Goal: Task Accomplishment & Management: Complete application form

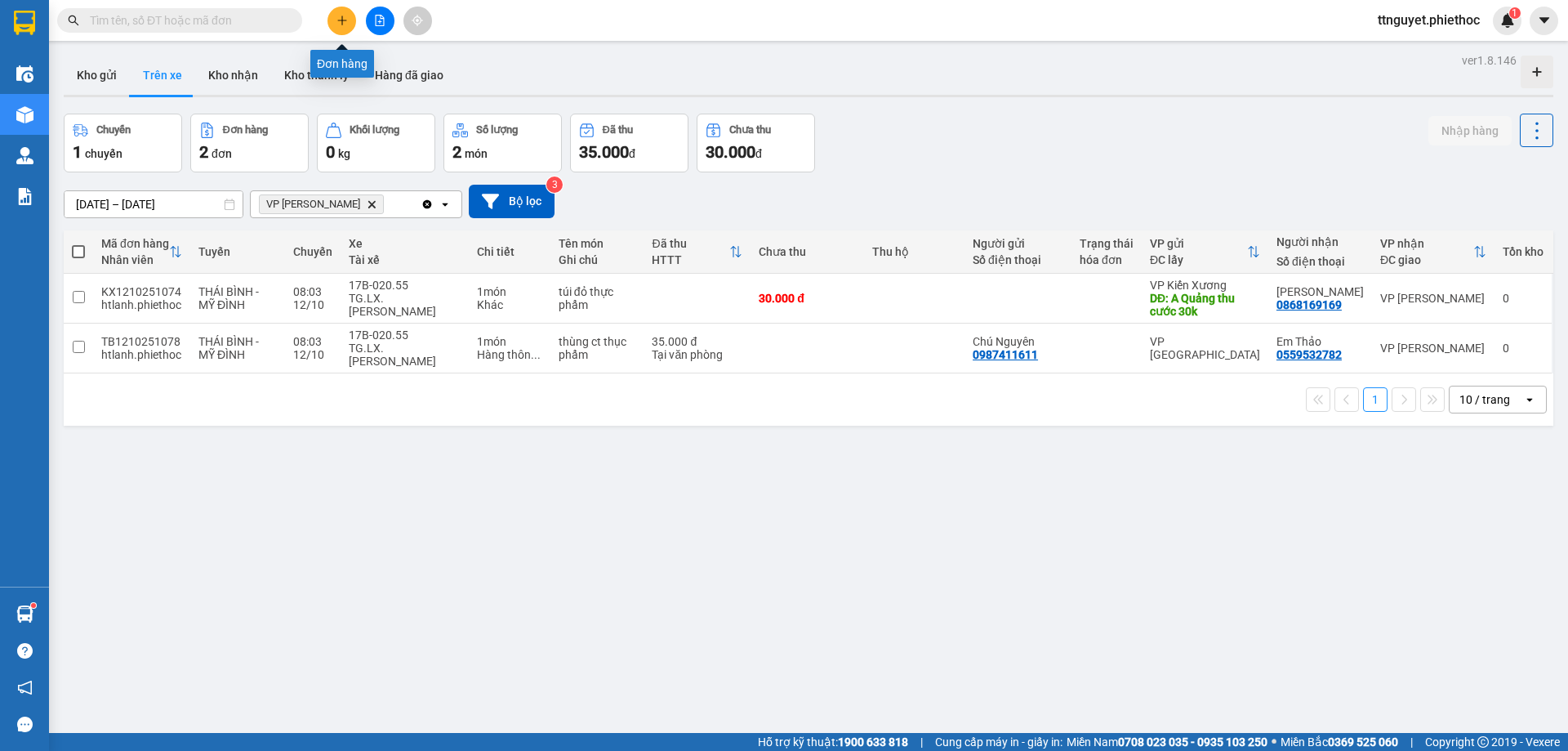
click at [336, 22] on icon "plus" at bounding box center [342, 21] width 12 height 12
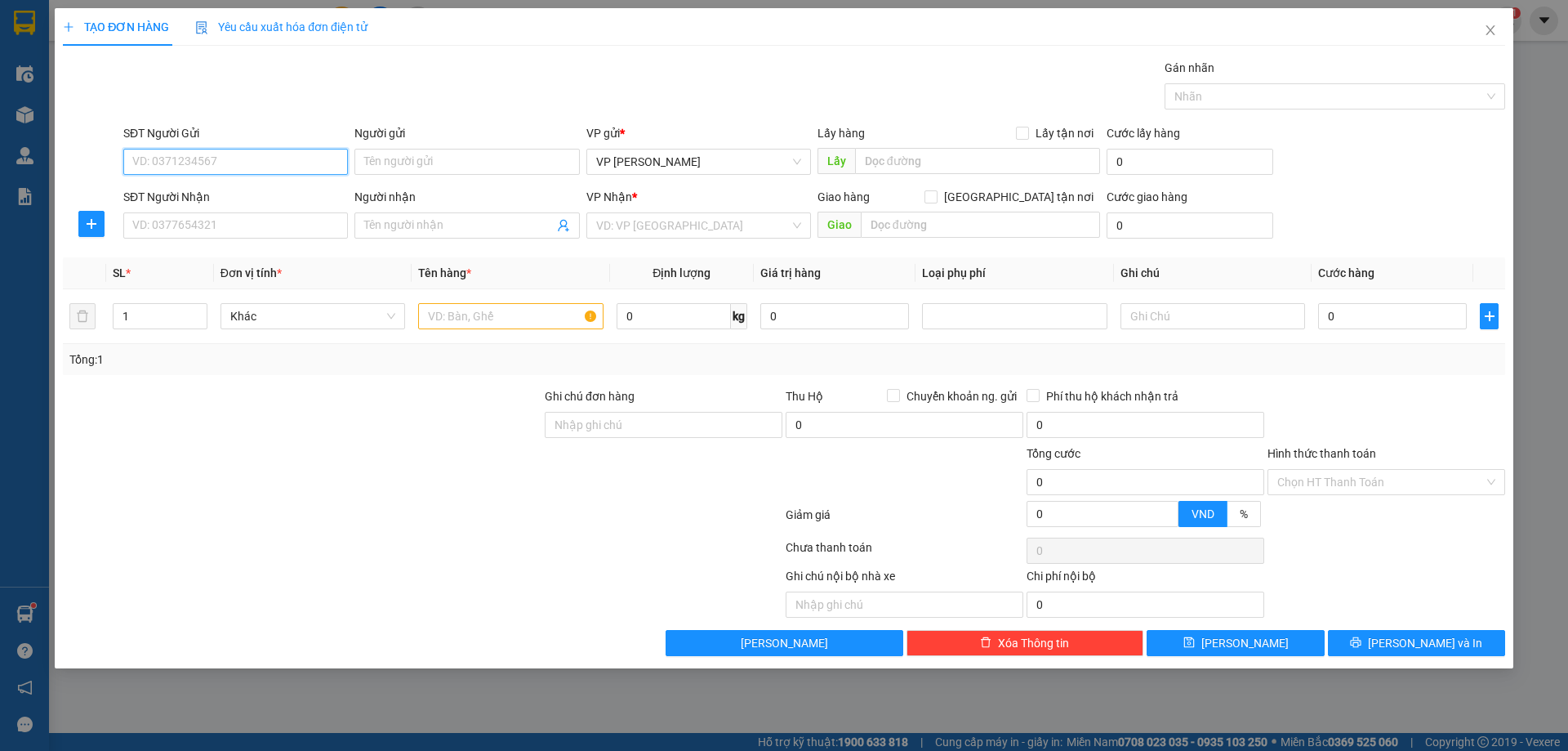
click at [265, 167] on input "SĐT Người Gửi" at bounding box center [235, 162] width 224 height 26
type input "0949664836"
click at [423, 167] on input "Người gửi" at bounding box center [467, 162] width 224 height 26
type input "kk"
click at [189, 228] on input "SĐT Người Nhận" at bounding box center [235, 225] width 224 height 26
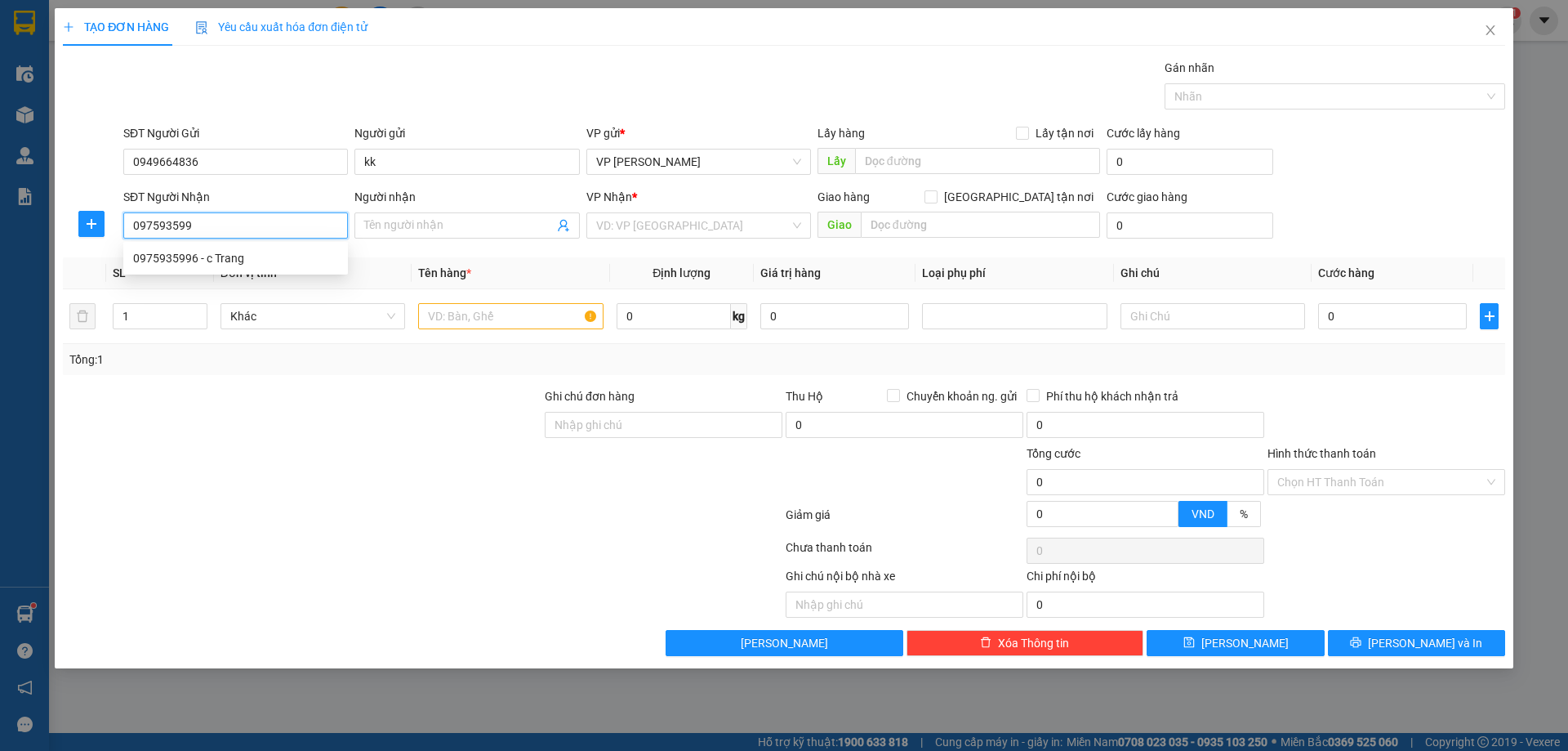
type input "0975935996"
click at [192, 256] on div "0975935996 - c Trang" at bounding box center [235, 258] width 205 height 18
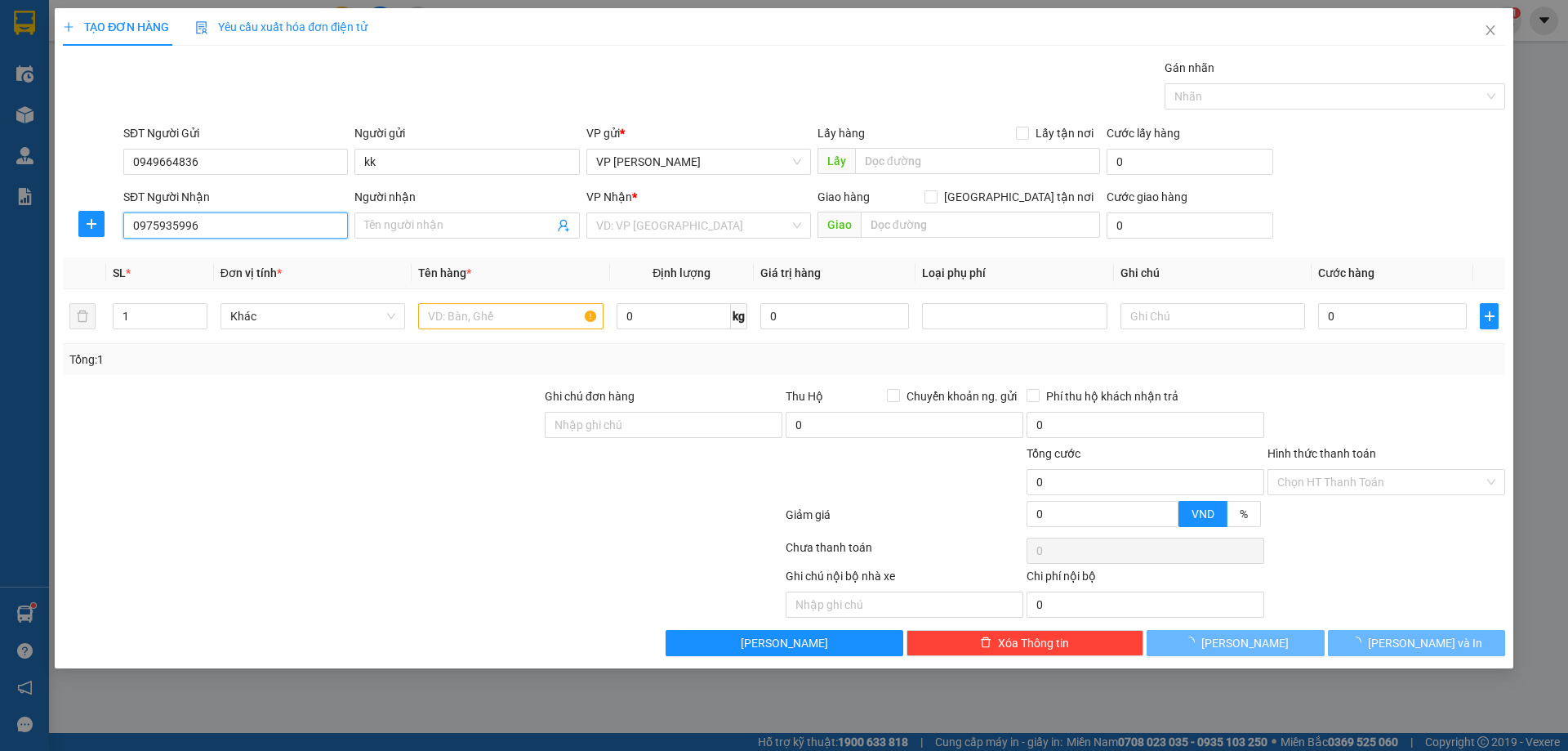
type input "c Trang"
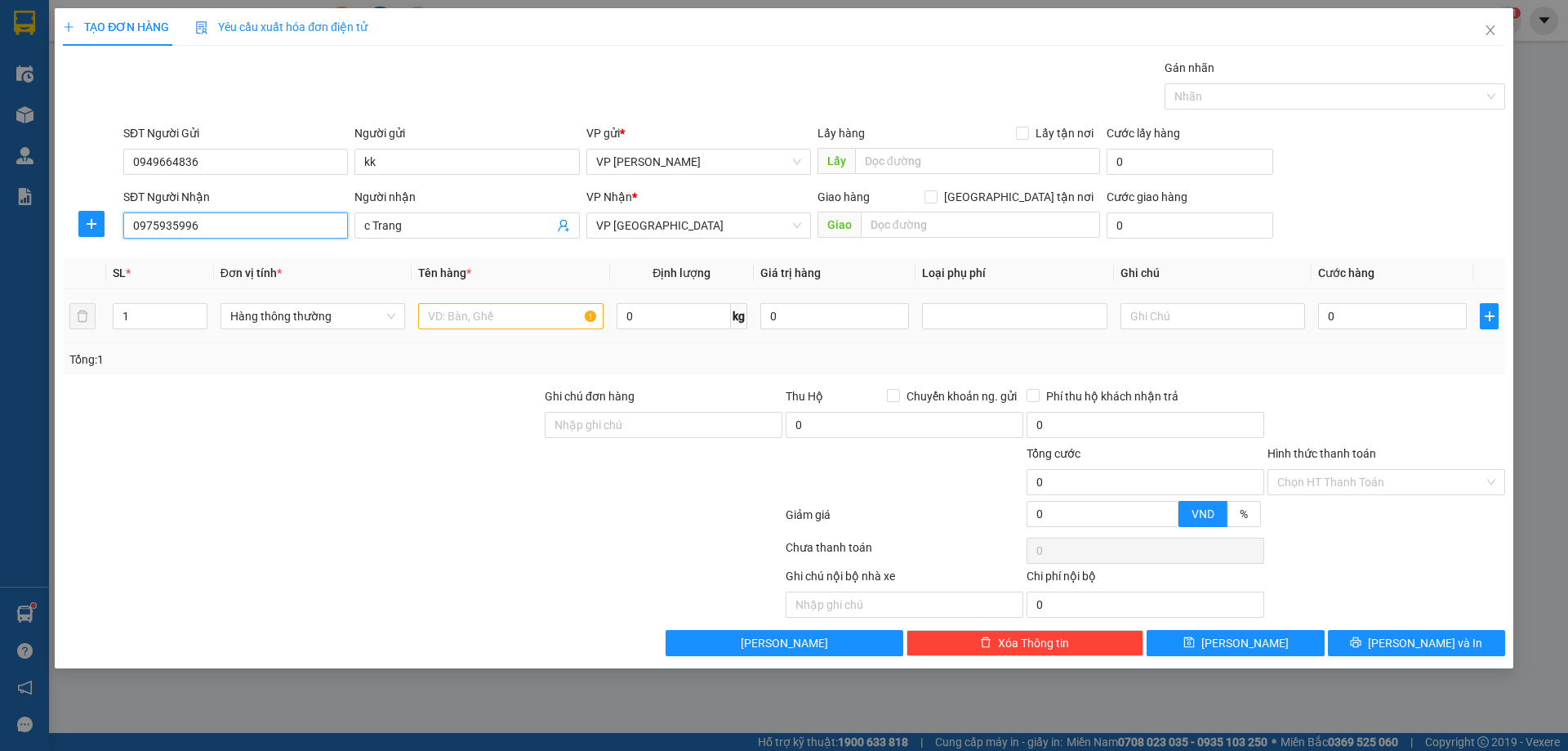
type input "0975935996"
click at [492, 320] on input "text" at bounding box center [510, 316] width 185 height 26
type input "xe may điên"
click at [1009, 219] on input "text" at bounding box center [981, 224] width 239 height 26
type input "n"
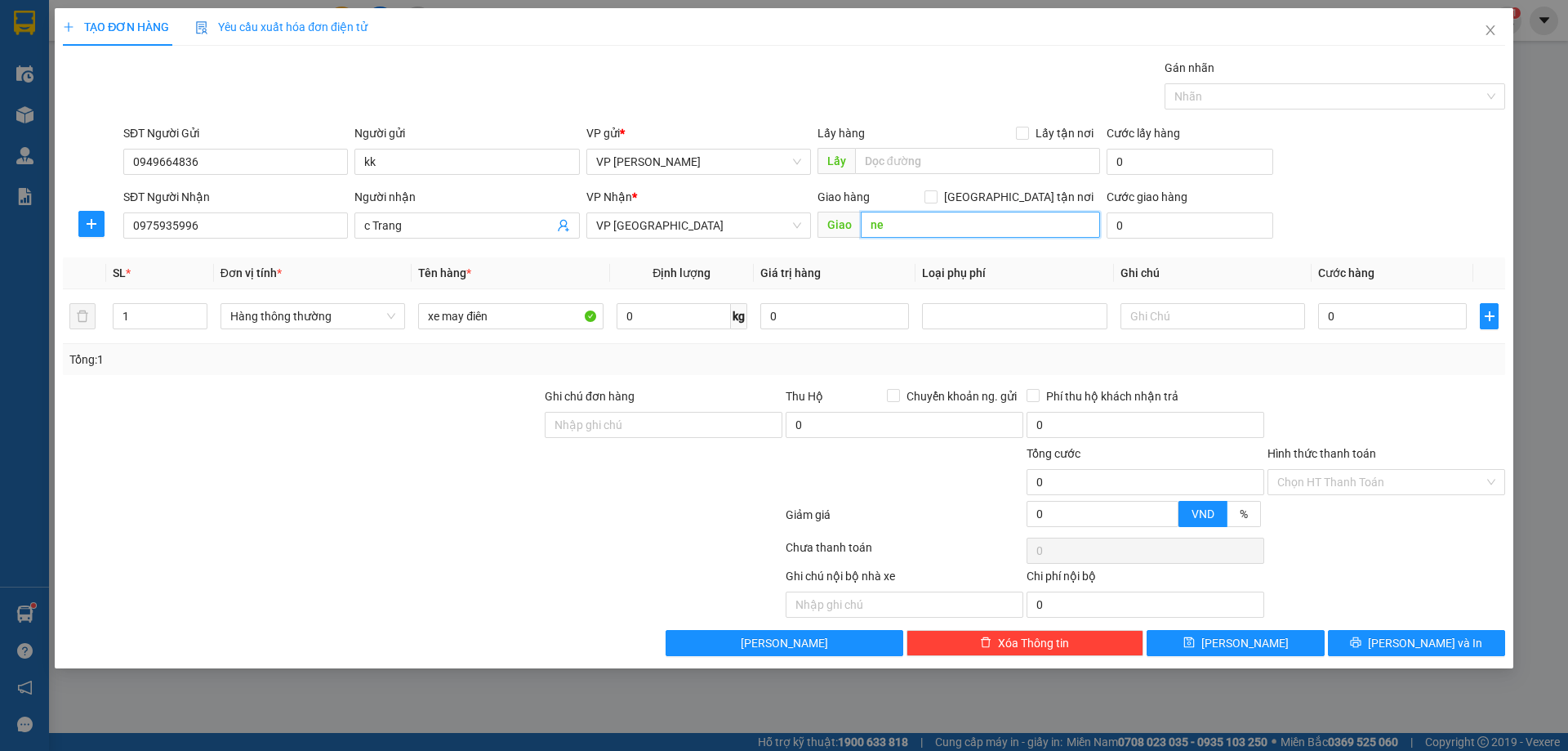
type input "n"
type input "bến xe [GEOGRAPHIC_DATA]"
click at [936, 196] on input "[GEOGRAPHIC_DATA] tận nơi" at bounding box center [930, 196] width 12 height 12
checkbox input "true"
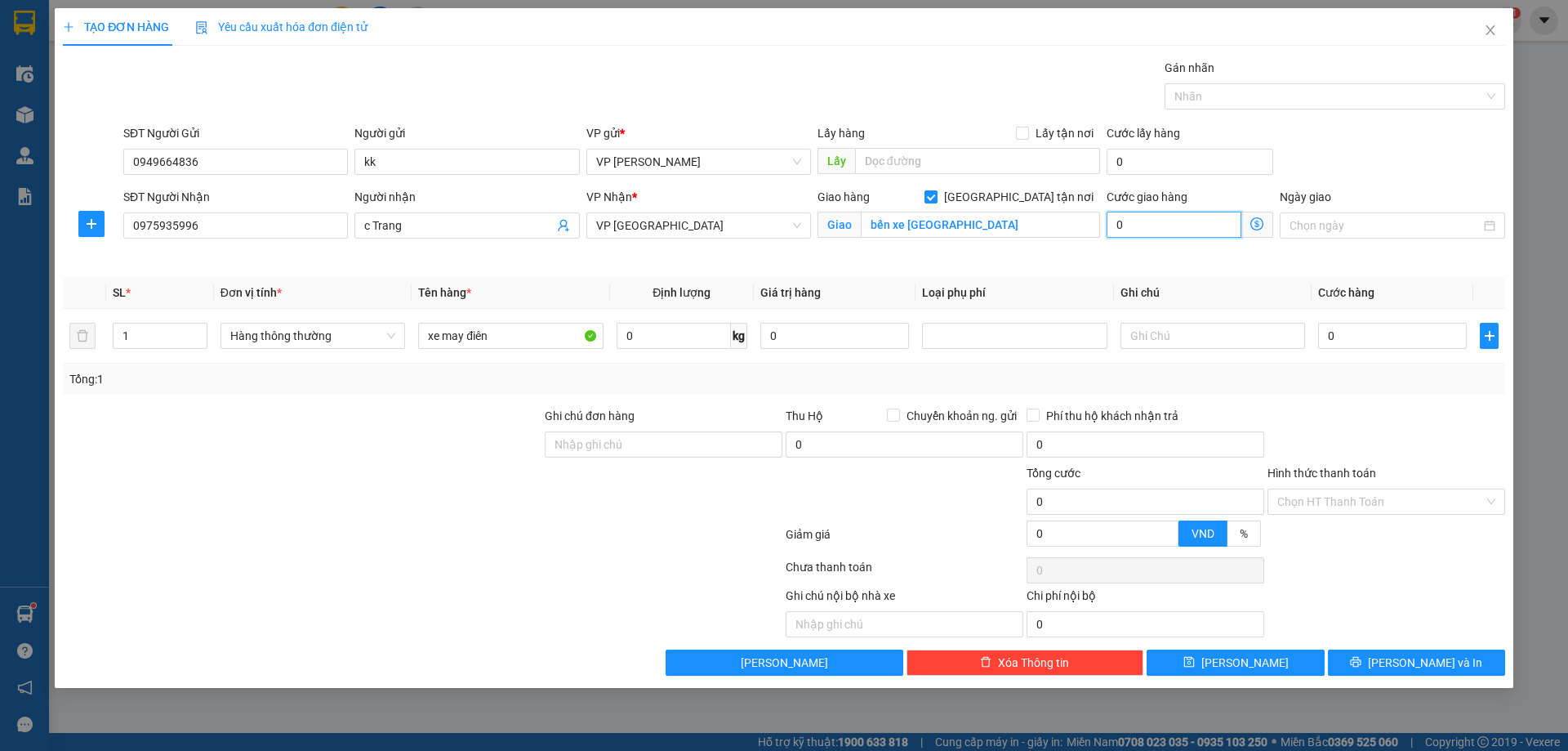
click at [1168, 224] on input "0" at bounding box center [1174, 224] width 135 height 26
type input "5"
type input "50"
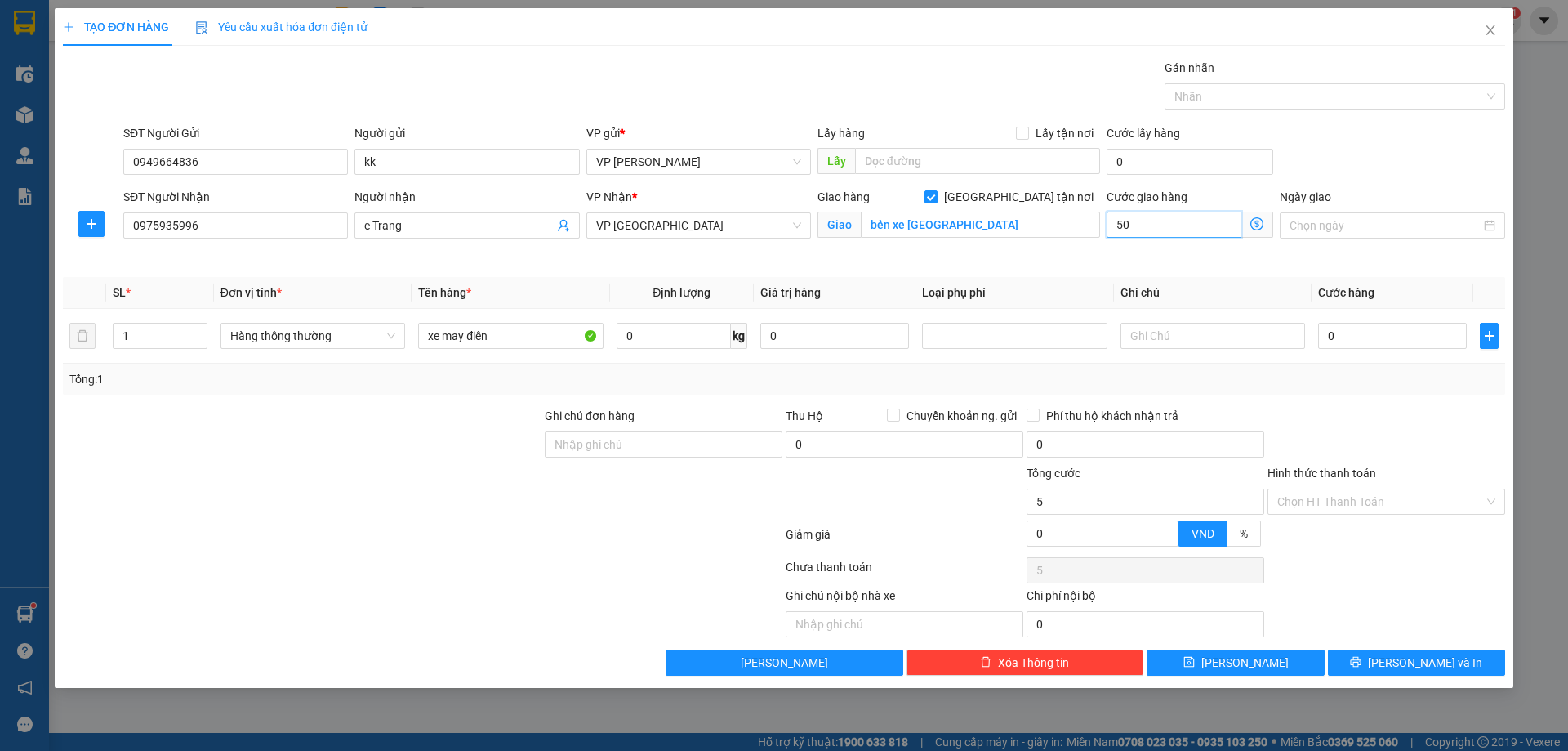
type input "50"
type input "50.000"
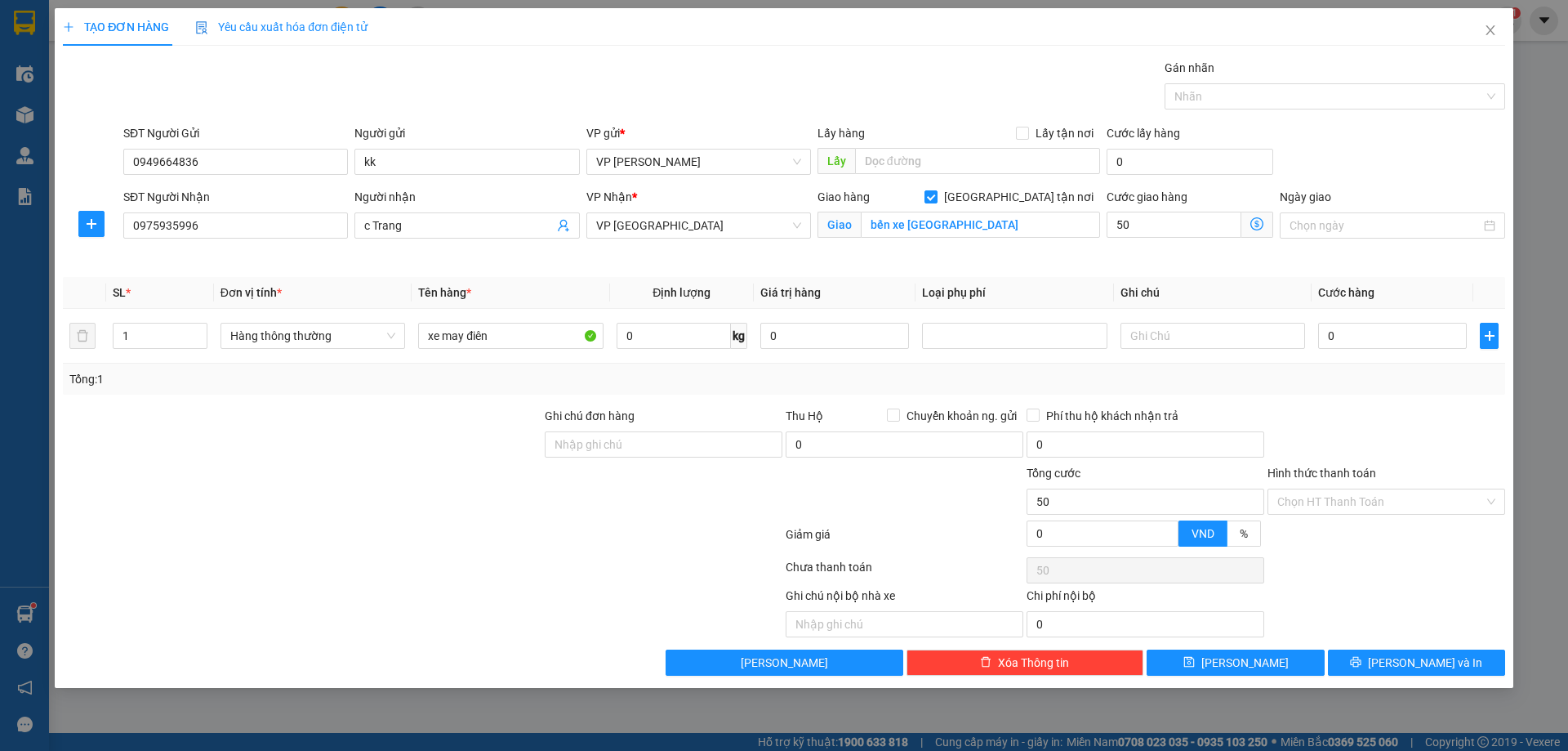
type input "50.000"
click at [1409, 155] on div "SĐT Người Gửi 0949664836 Người gửi kk VP gửi * VP [PERSON_NAME] Lấy hàng Lấy tậ…" at bounding box center [813, 152] width 1388 height 57
click at [1357, 340] on input "0" at bounding box center [1393, 336] width 149 height 26
type input "1"
type input "50.001"
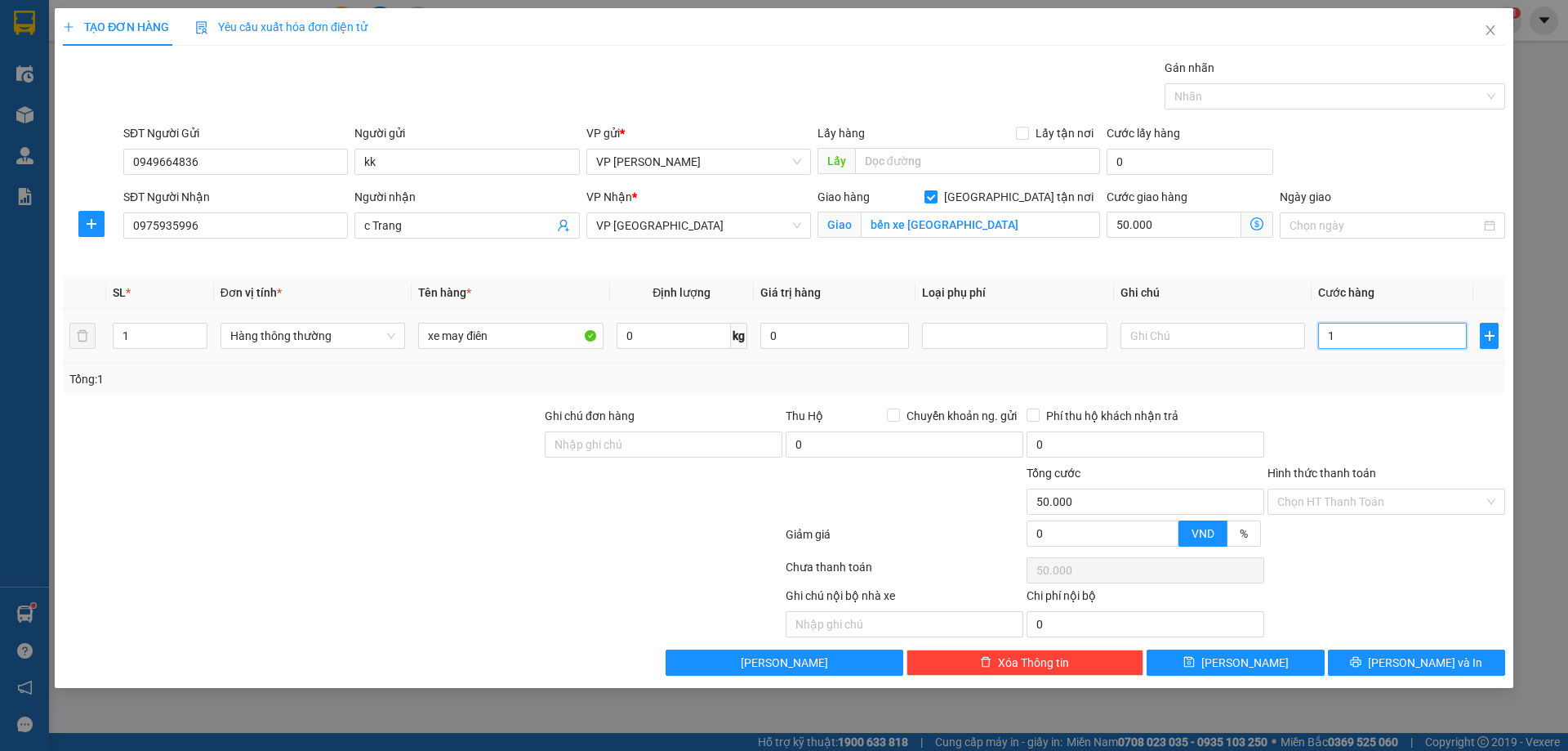
type input "50.001"
type input "15"
type input "50.015"
type input "150"
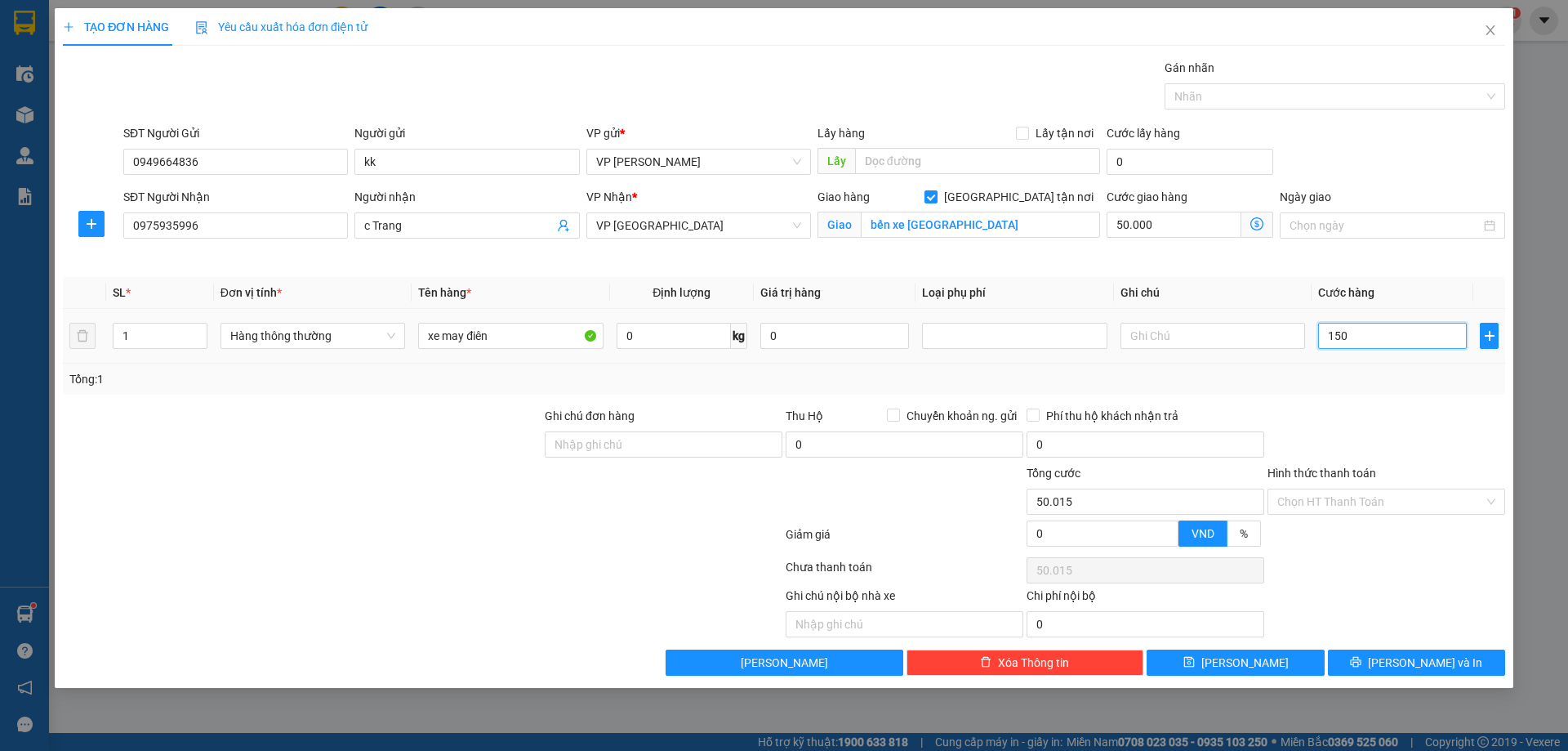
type input "50.150"
type input "150.000"
type input "200.000"
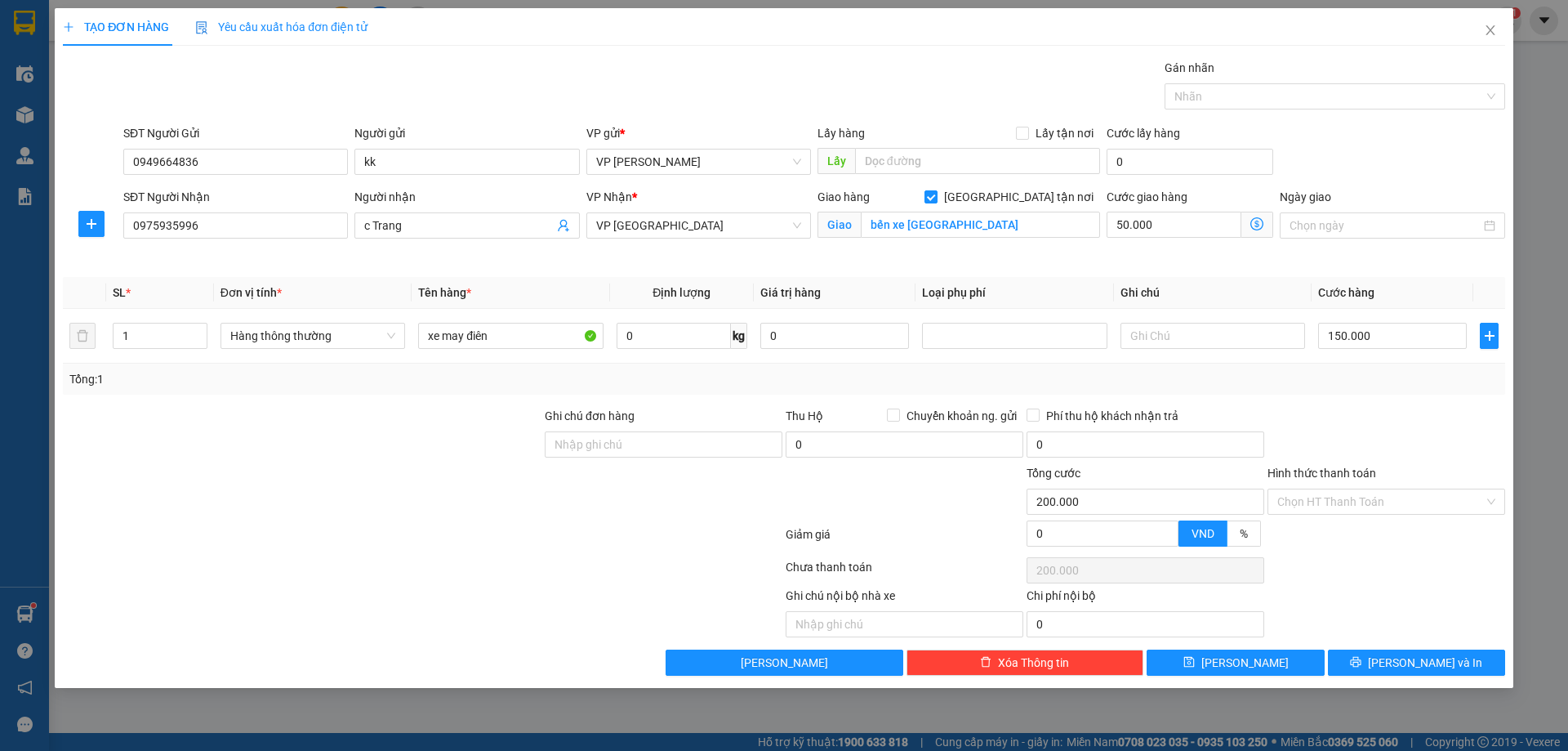
click at [1371, 383] on div "Tổng: 1" at bounding box center [784, 378] width 1429 height 18
click at [1371, 666] on button "[PERSON_NAME] và In" at bounding box center [1417, 662] width 177 height 26
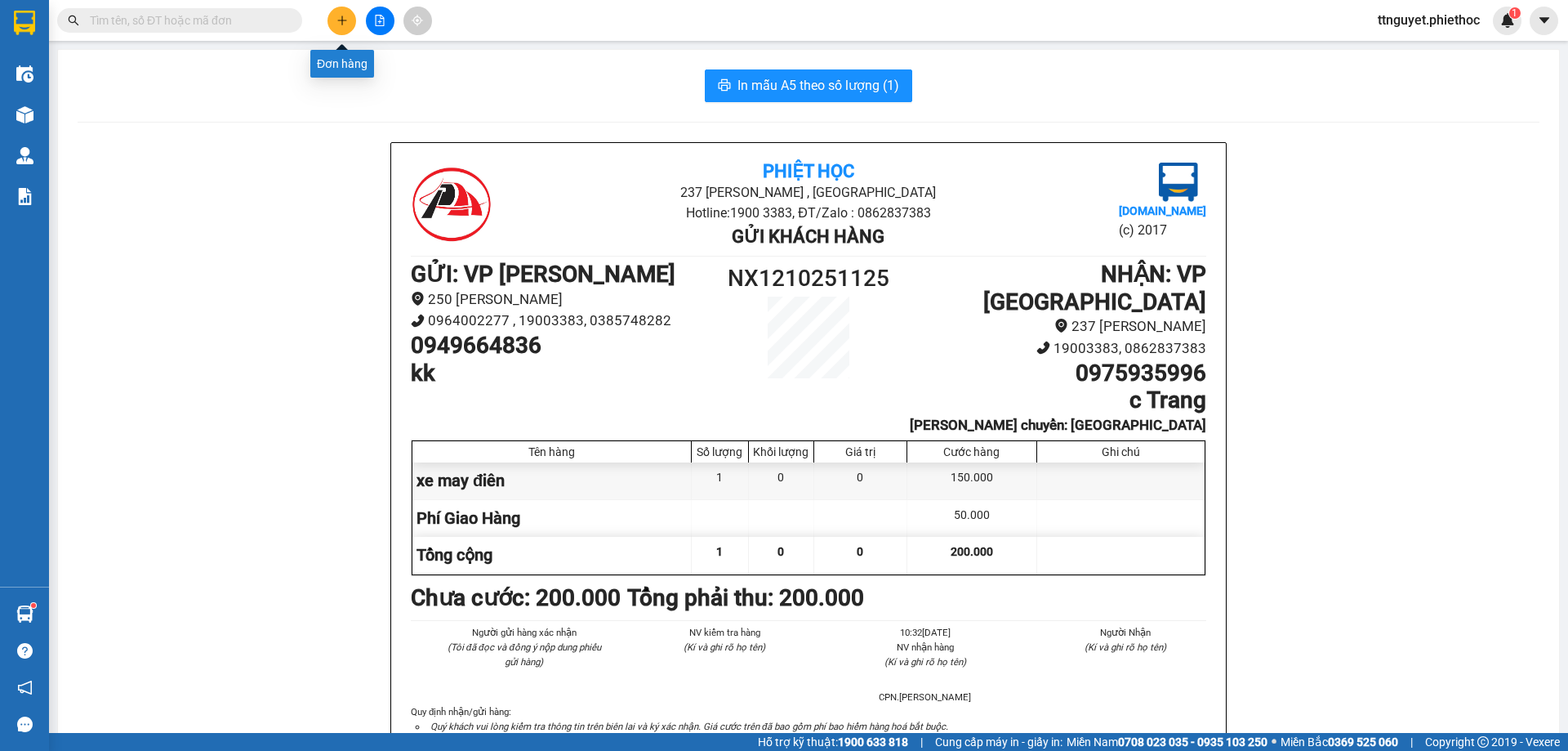
click at [342, 22] on icon "plus" at bounding box center [341, 20] width 1 height 9
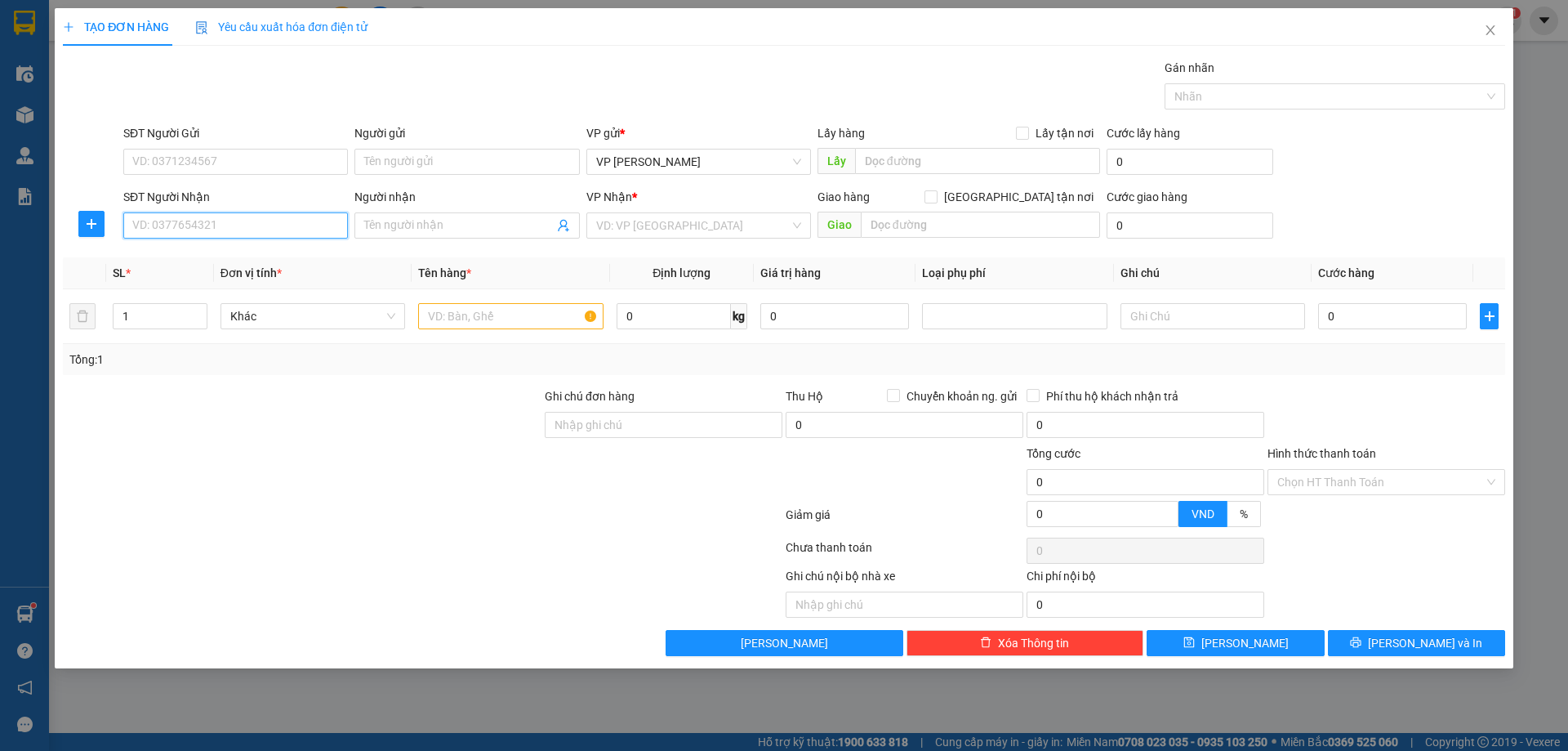
click at [271, 233] on input "SĐT Người Nhận" at bounding box center [235, 225] width 224 height 26
type input "0984690498"
click at [236, 251] on div "0984690498 - [PERSON_NAME]" at bounding box center [235, 258] width 205 height 18
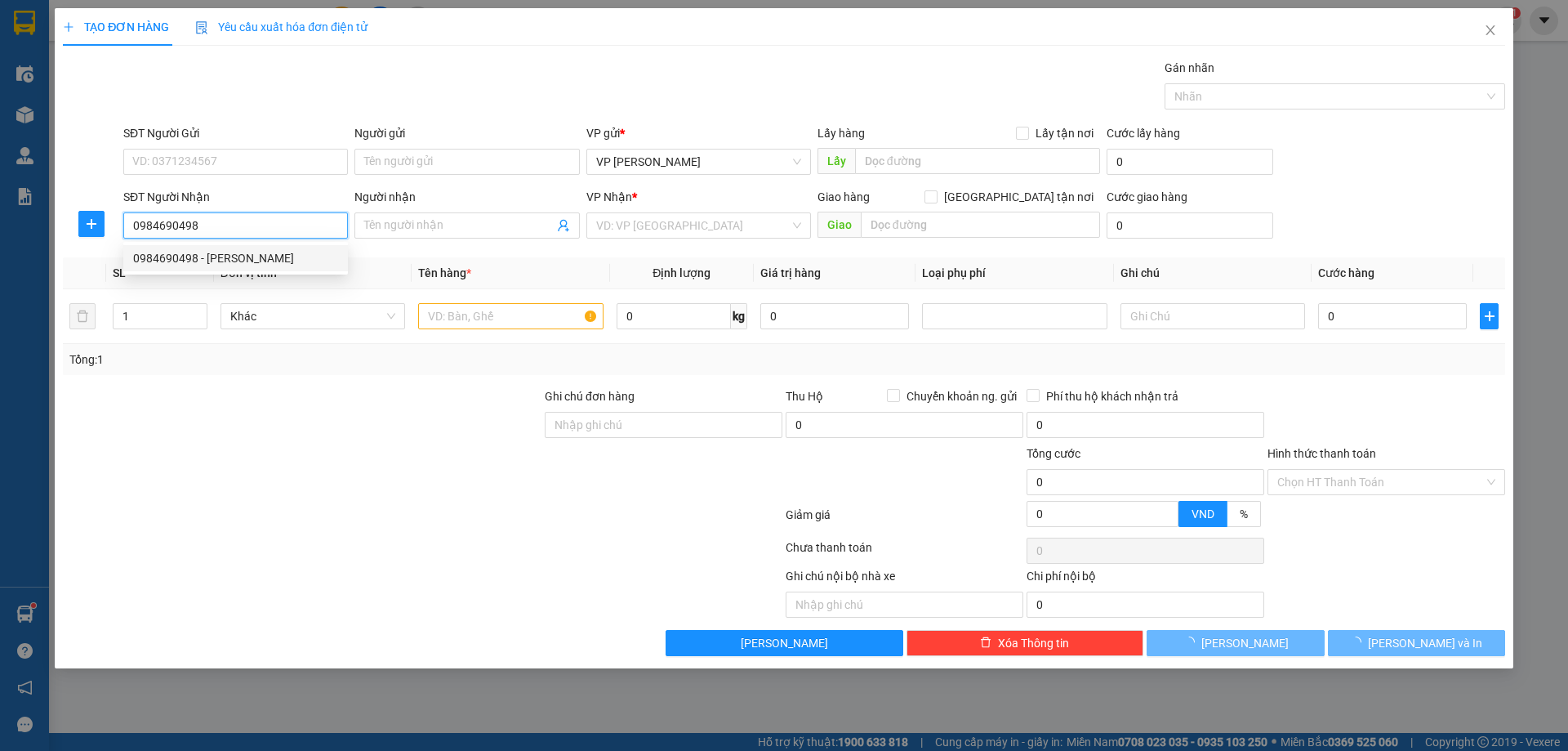
type input "[PERSON_NAME]"
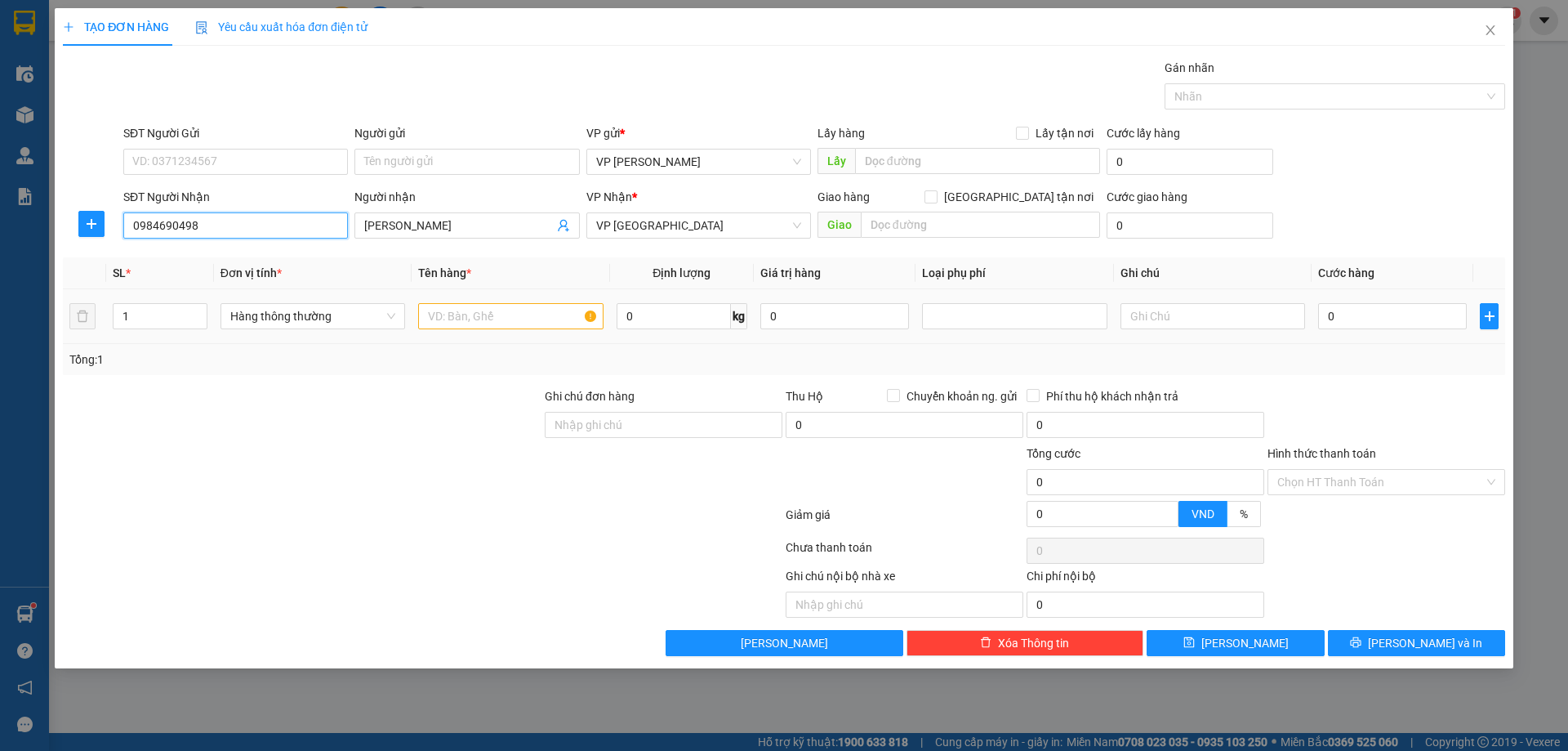
type input "0984690498"
click at [488, 333] on td at bounding box center [510, 316] width 197 height 54
click at [466, 323] on input "text" at bounding box center [510, 316] width 185 height 26
type input "hct"
click at [1331, 316] on input "0" at bounding box center [1393, 316] width 149 height 26
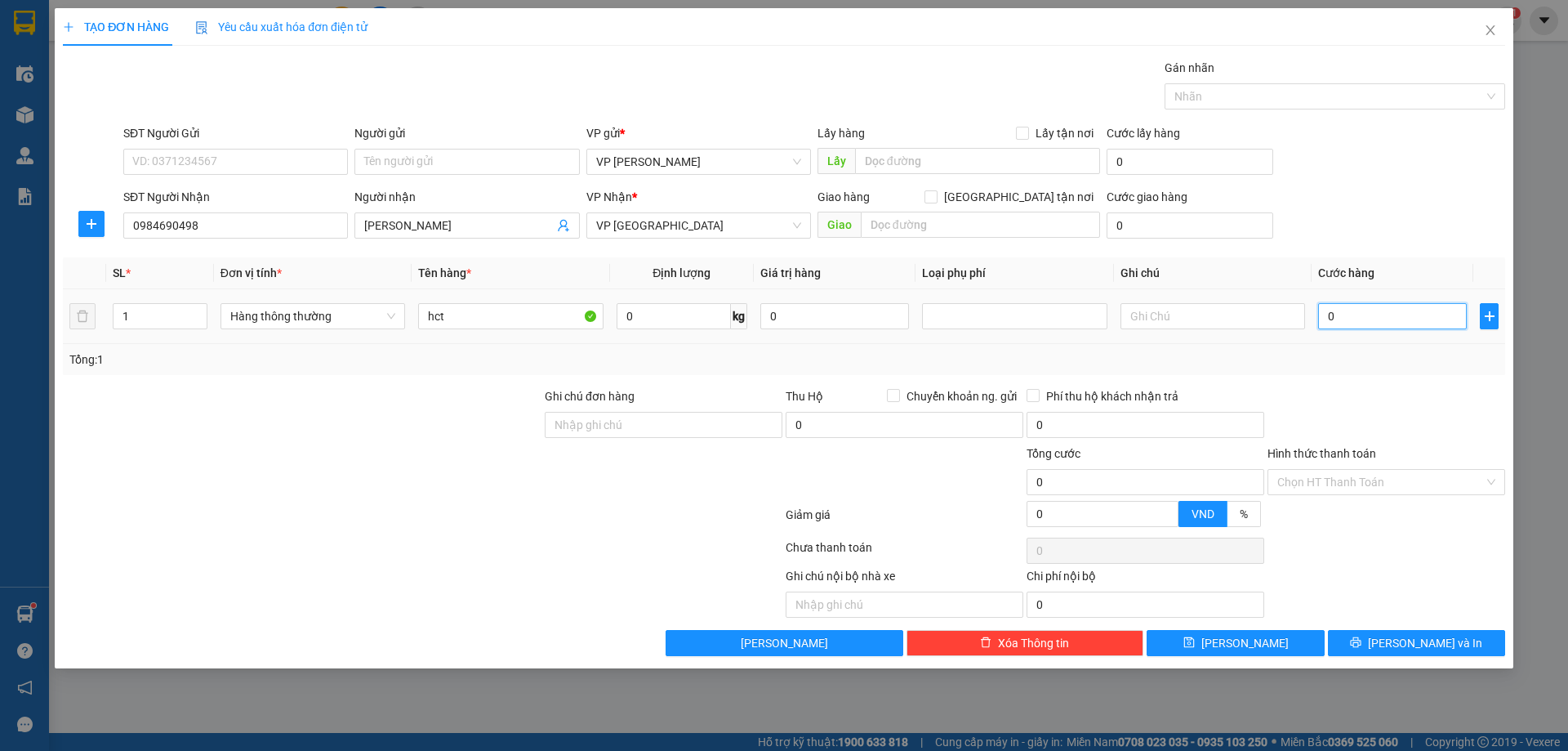
type input "02"
type input "2"
type input "025"
type input "25"
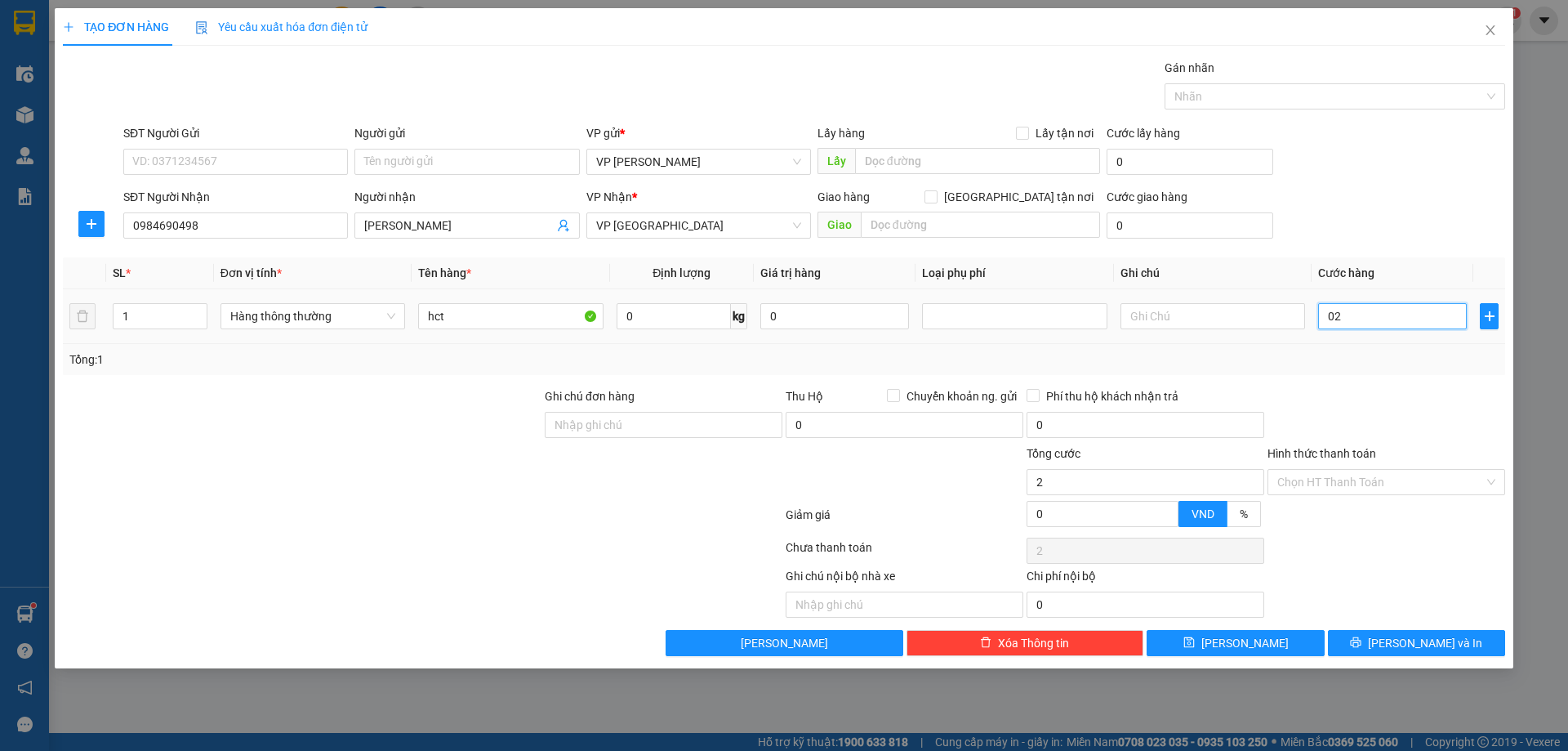
type input "25"
type input "25.000"
click at [1387, 348] on div "Tổng: 1" at bounding box center [784, 359] width 1442 height 31
click at [1386, 473] on input "Hình thức thanh toán" at bounding box center [1381, 481] width 207 height 24
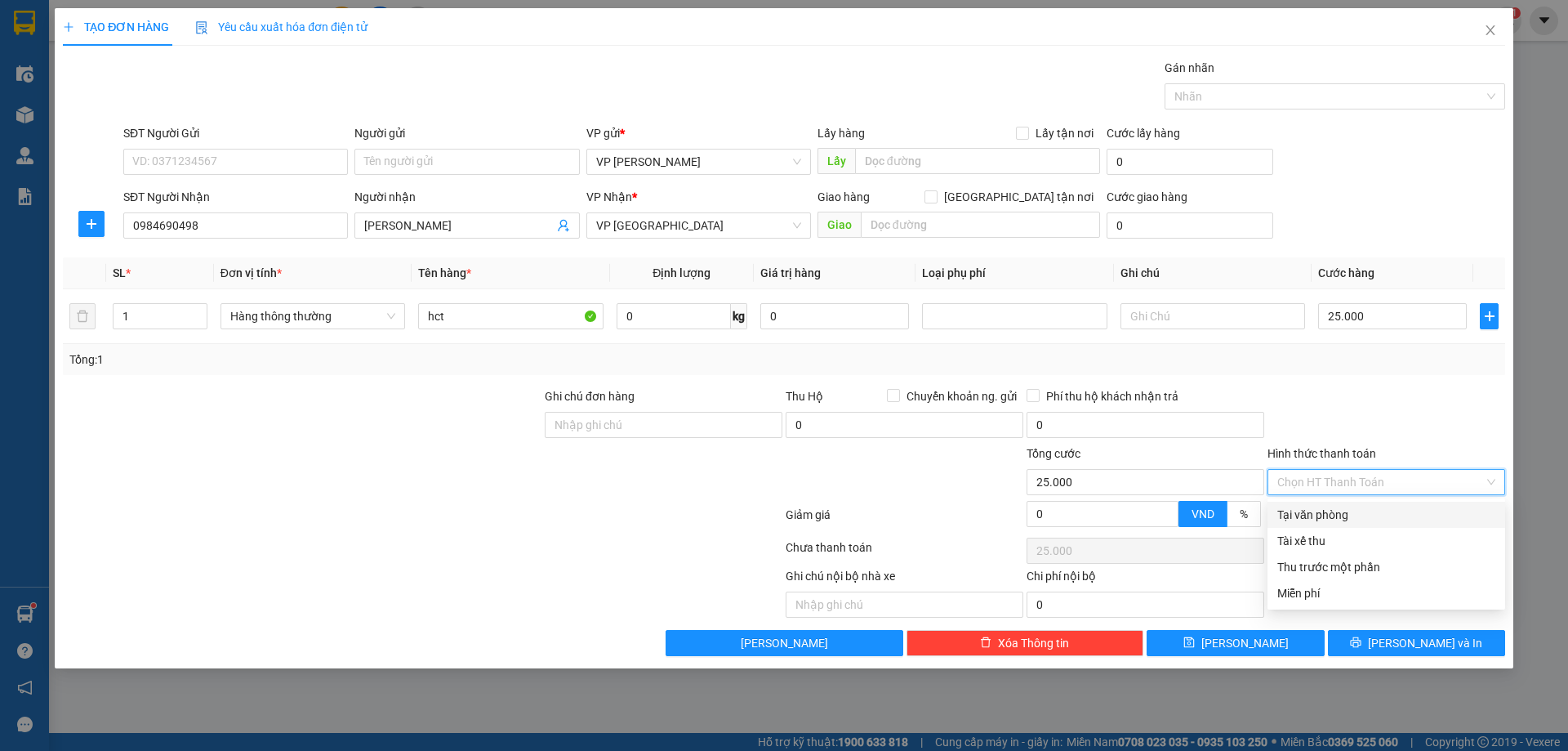
click at [1371, 517] on div "Tại văn phòng" at bounding box center [1386, 514] width 218 height 18
type input "0"
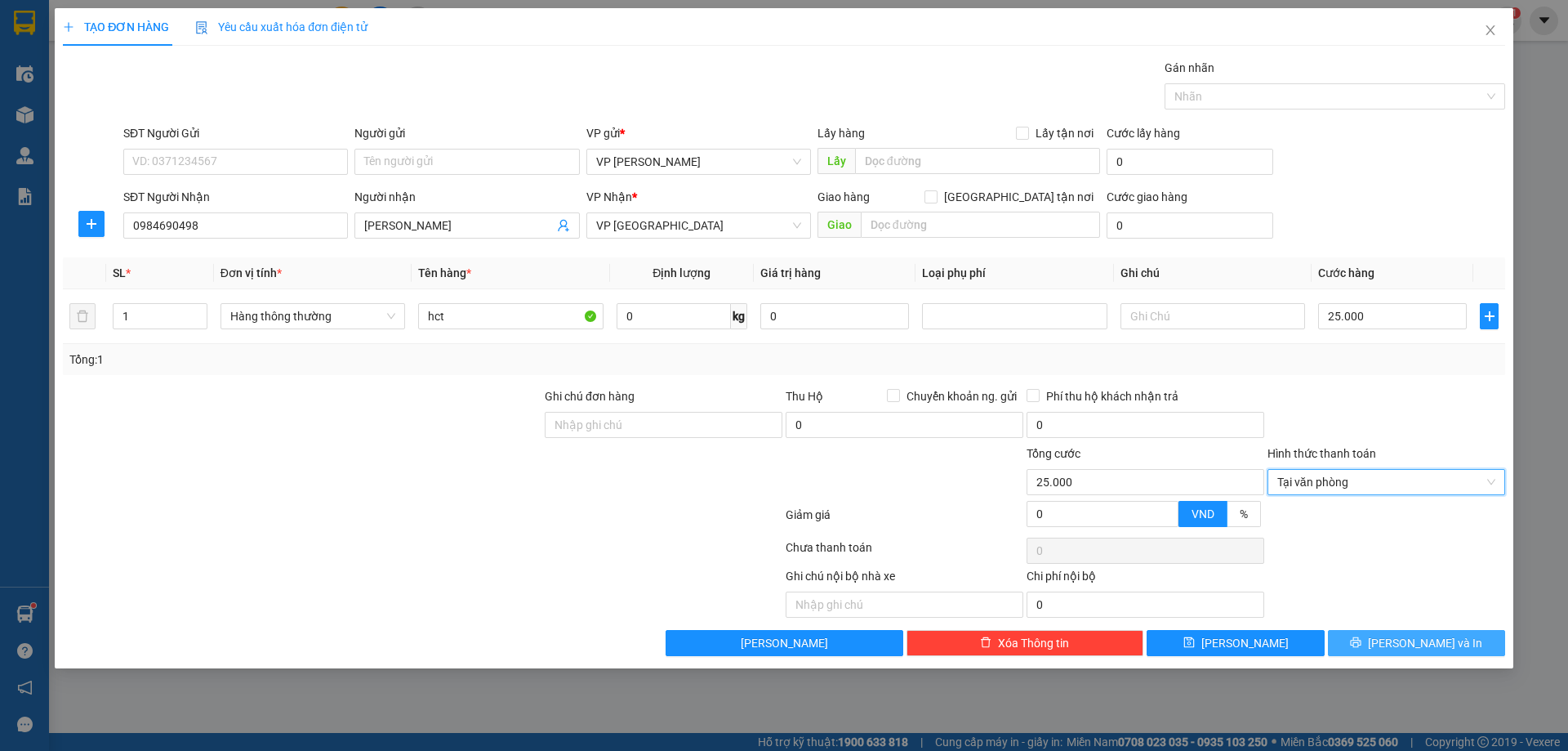
click at [1375, 648] on button "[PERSON_NAME] và In" at bounding box center [1417, 643] width 177 height 26
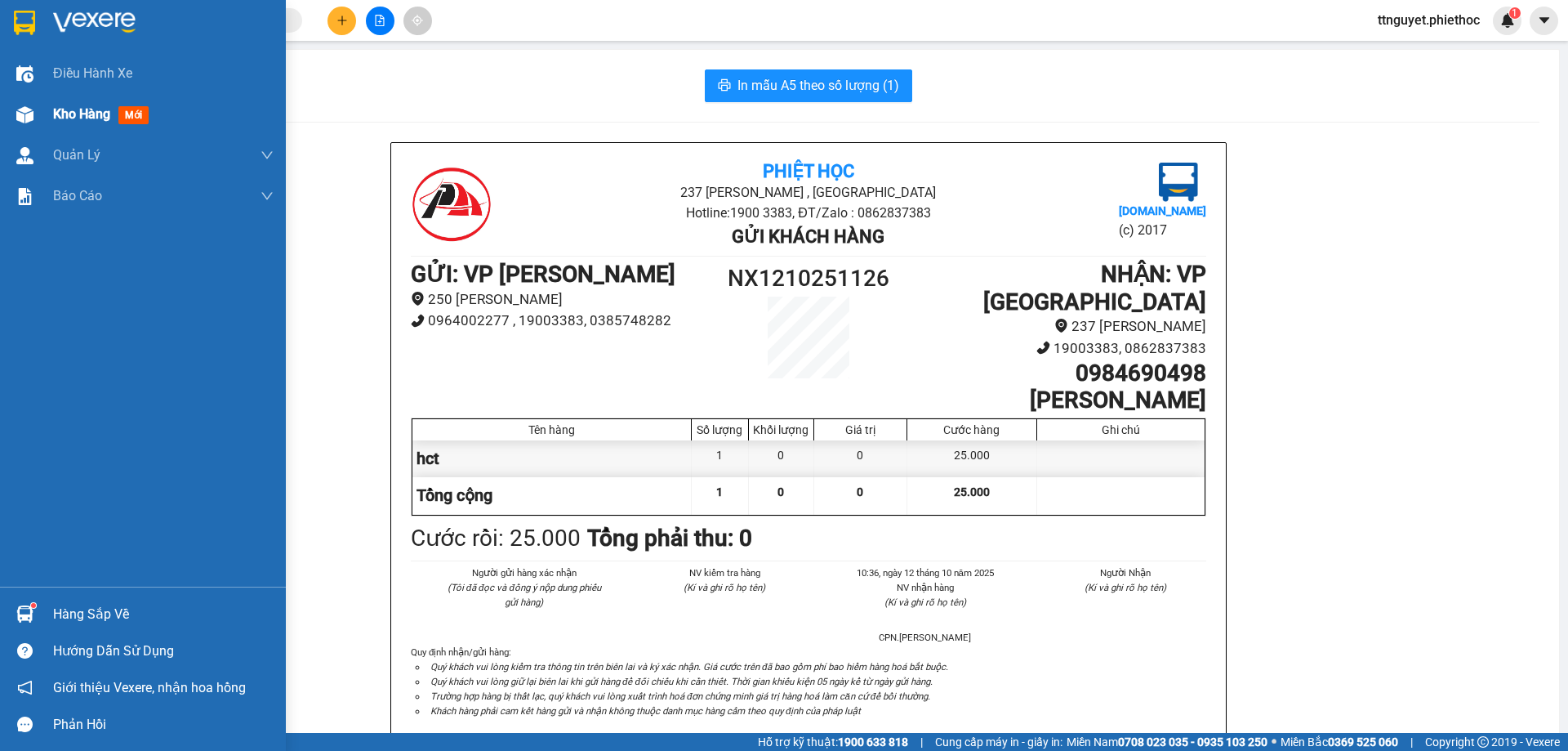
click at [17, 113] on img at bounding box center [25, 115] width 17 height 17
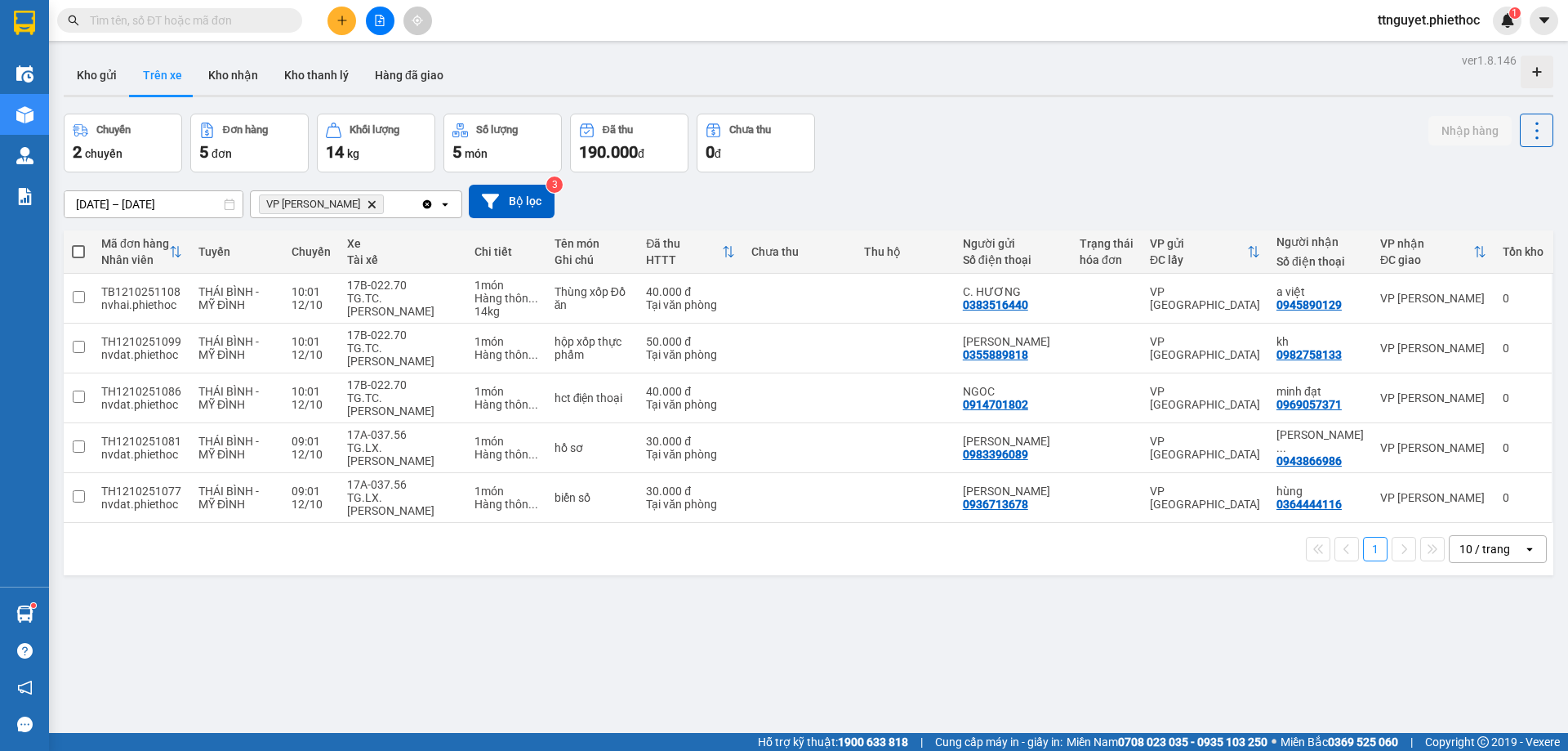
click at [421, 535] on div "1 10 / trang open" at bounding box center [808, 548] width 1477 height 28
click at [116, 64] on button "Kho gửi" at bounding box center [96, 75] width 66 height 39
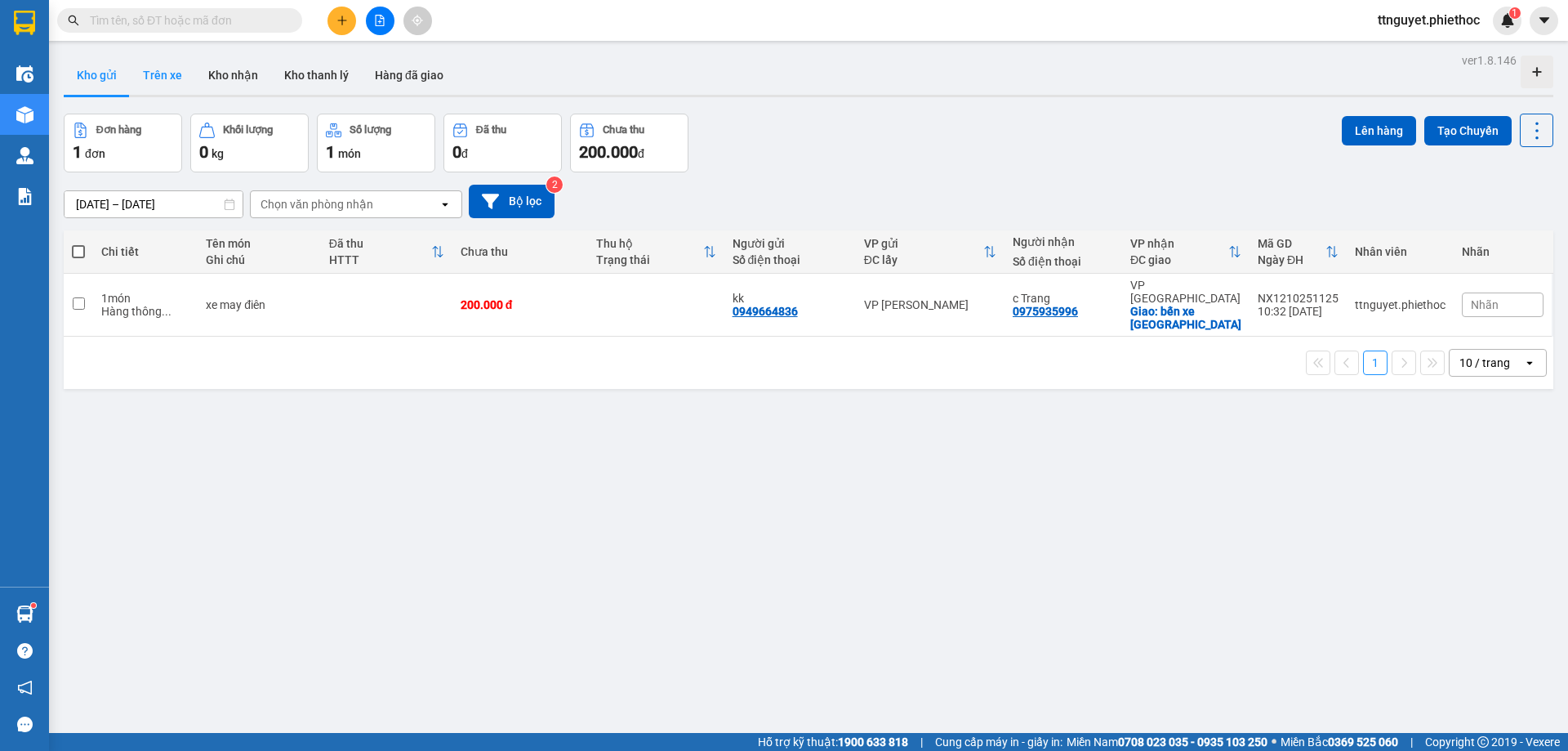
click at [164, 78] on button "Trên xe" at bounding box center [162, 75] width 65 height 39
